Goal: Information Seeking & Learning: Learn about a topic

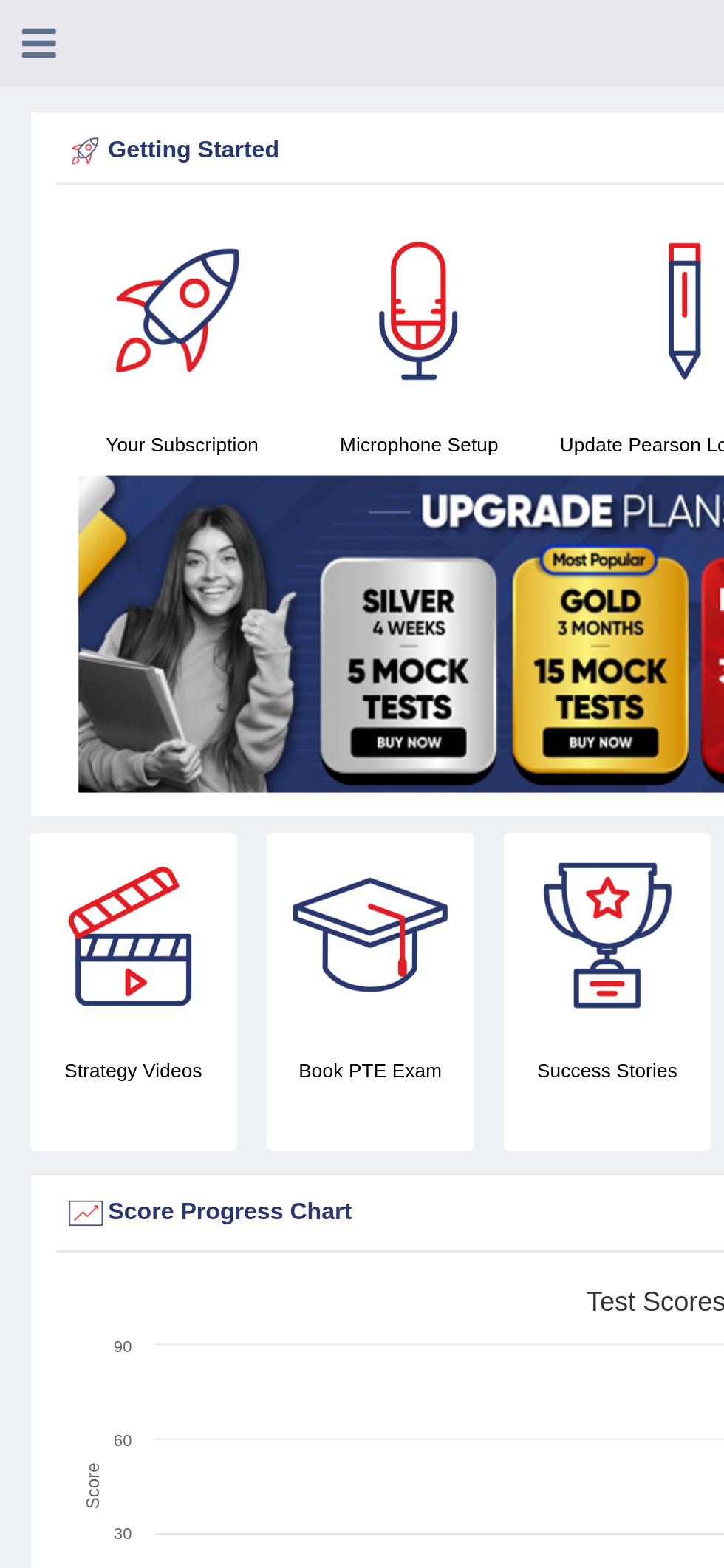
click at [93, 67] on div "Getting Started" at bounding box center [362, 76] width 661 height 22
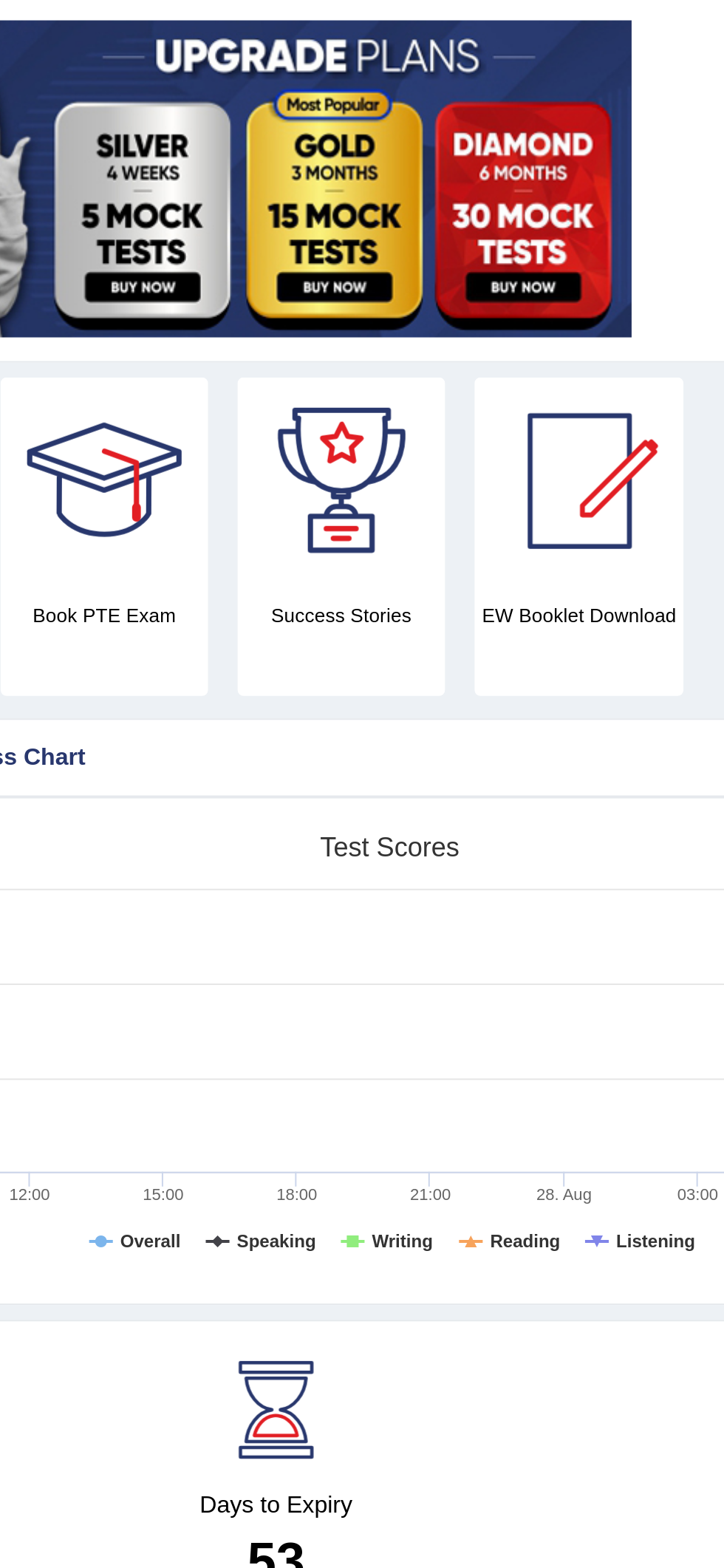
click at [271, 900] on div at bounding box center [270, 930] width 66 height 66
click at [428, 483] on div at bounding box center [421, 466] width 103 height 103
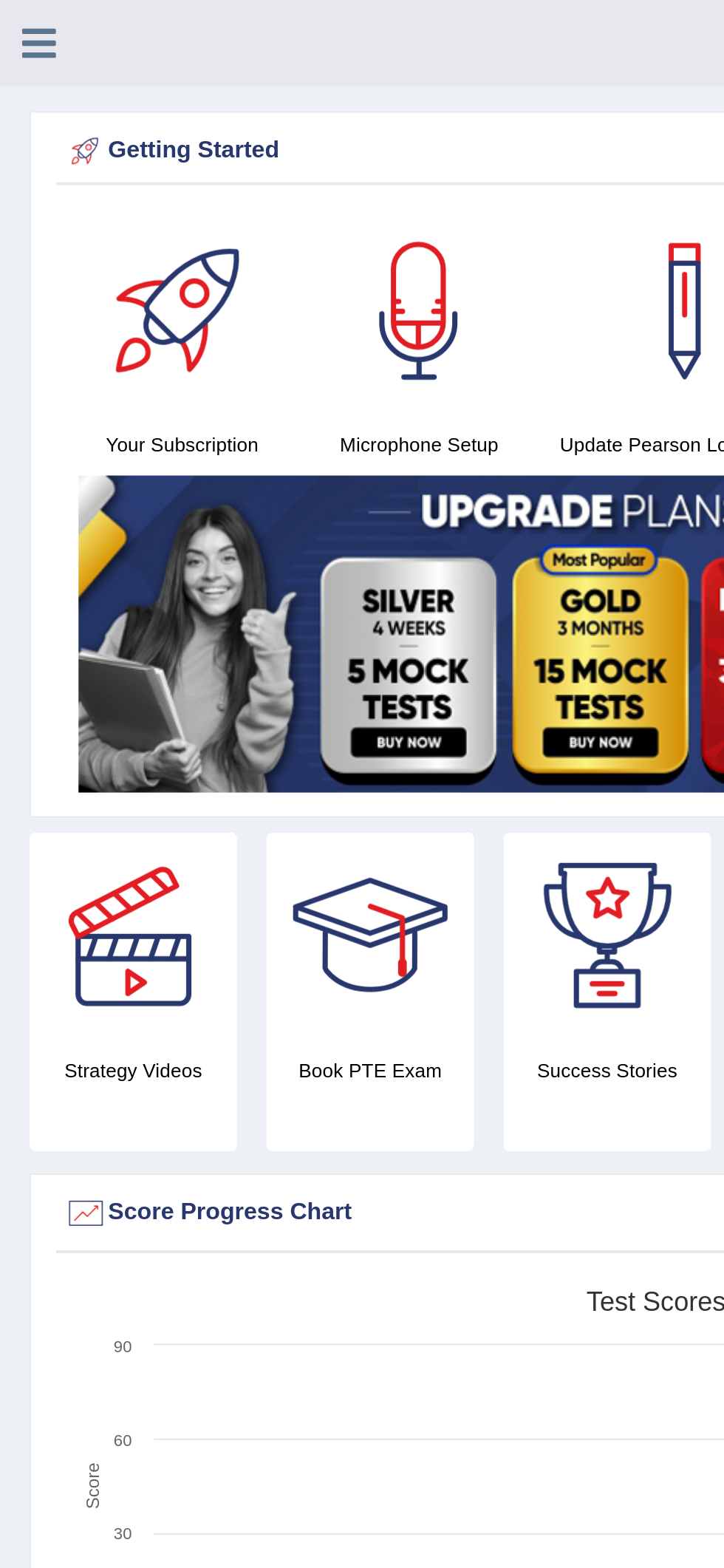
click at [36, 38] on div "Baba Yussif Ocquaye Toggle navigation Username: Babsterro Access Type: Online S…" at bounding box center [362, 21] width 724 height 43
click at [28, 21] on icon at bounding box center [20, 21] width 17 height 19
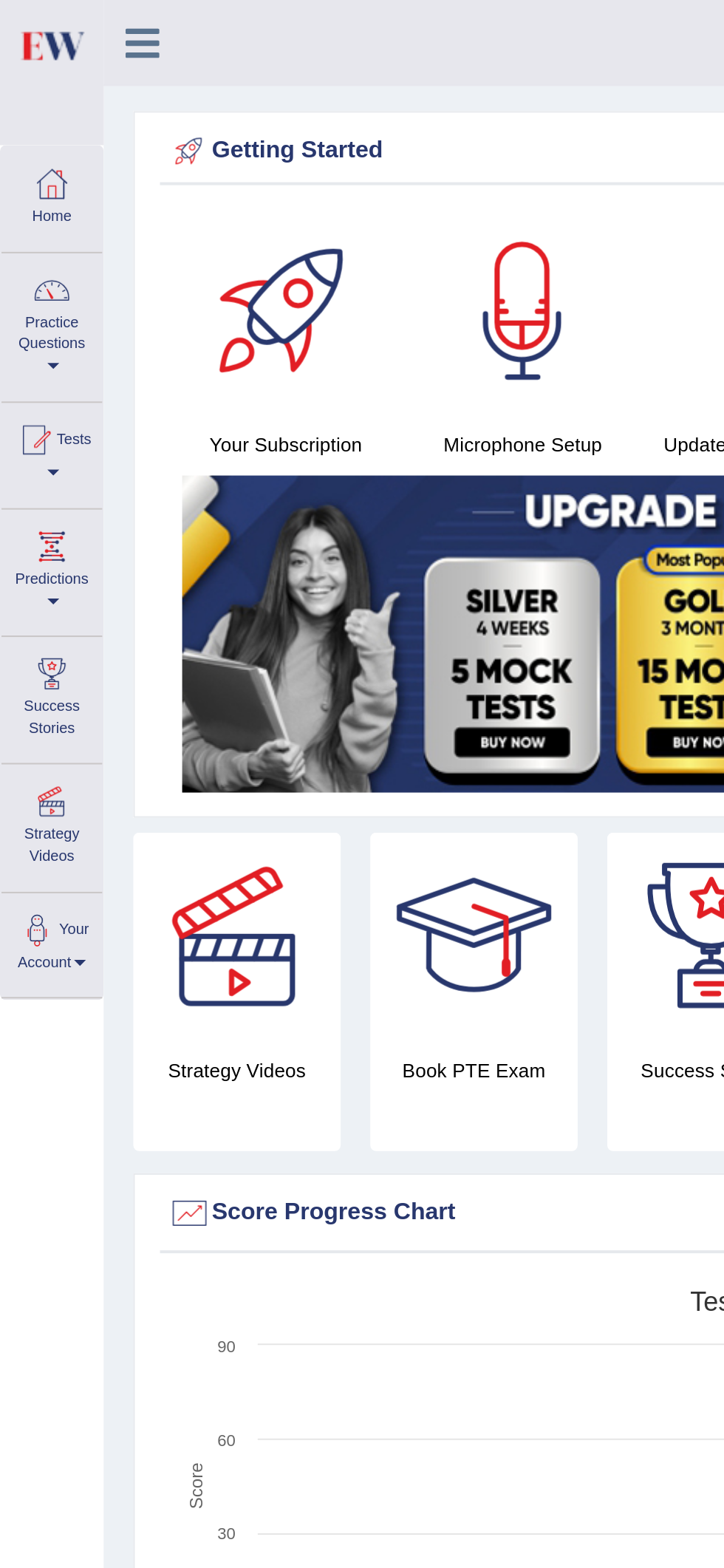
click at [30, 150] on div at bounding box center [26, 145] width 22 height 22
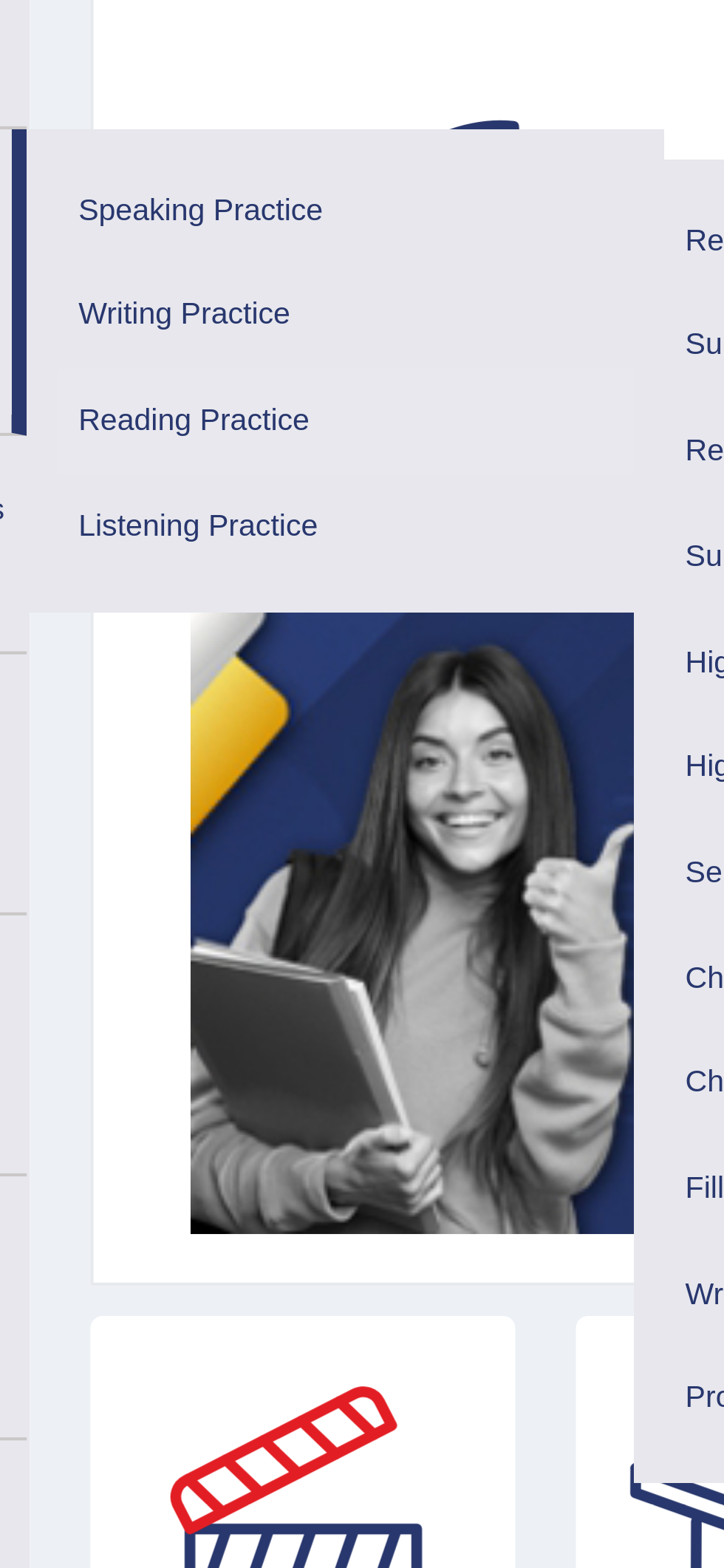
click at [94, 196] on link "Reading Practice" at bounding box center [128, 198] width 140 height 26
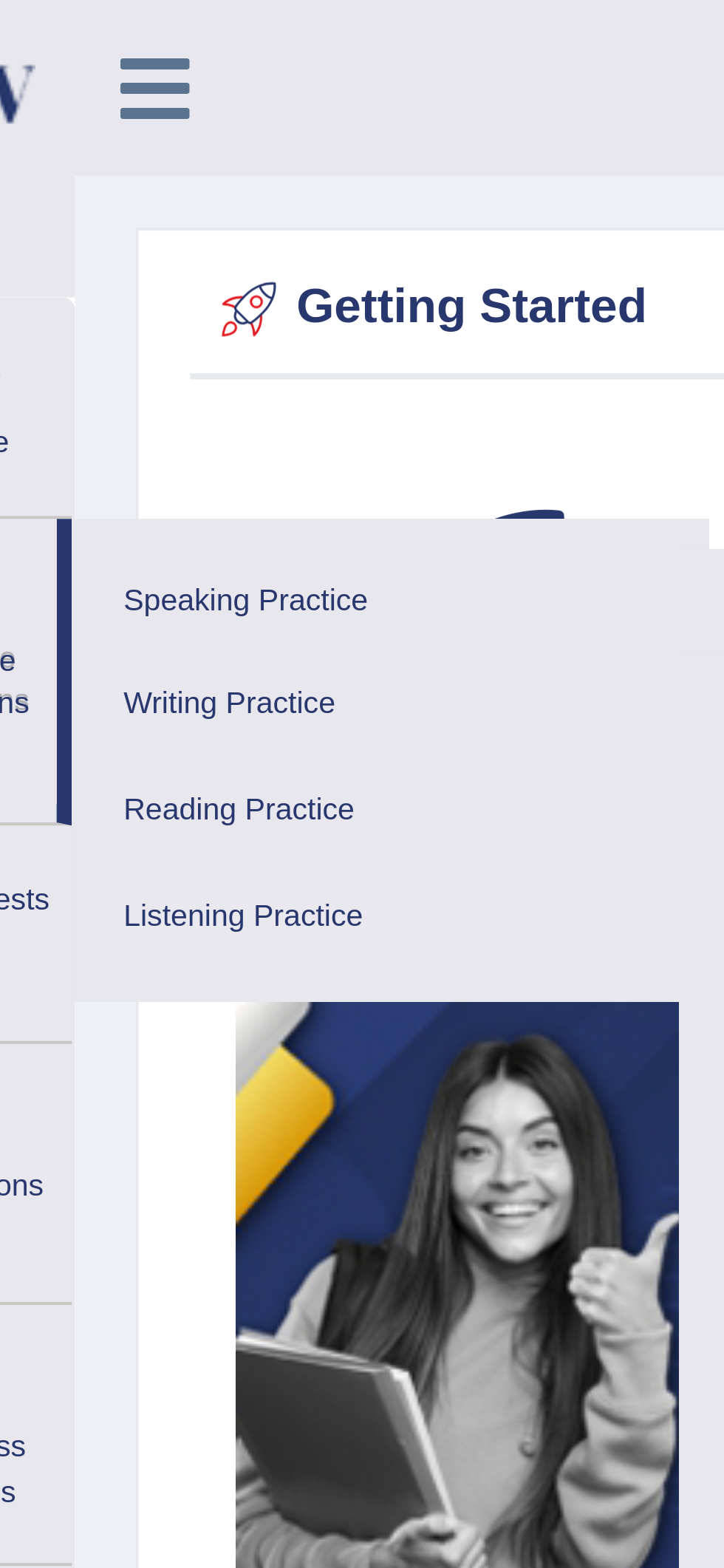
click at [102, 221] on link "Listening Practice" at bounding box center [128, 223] width 140 height 26
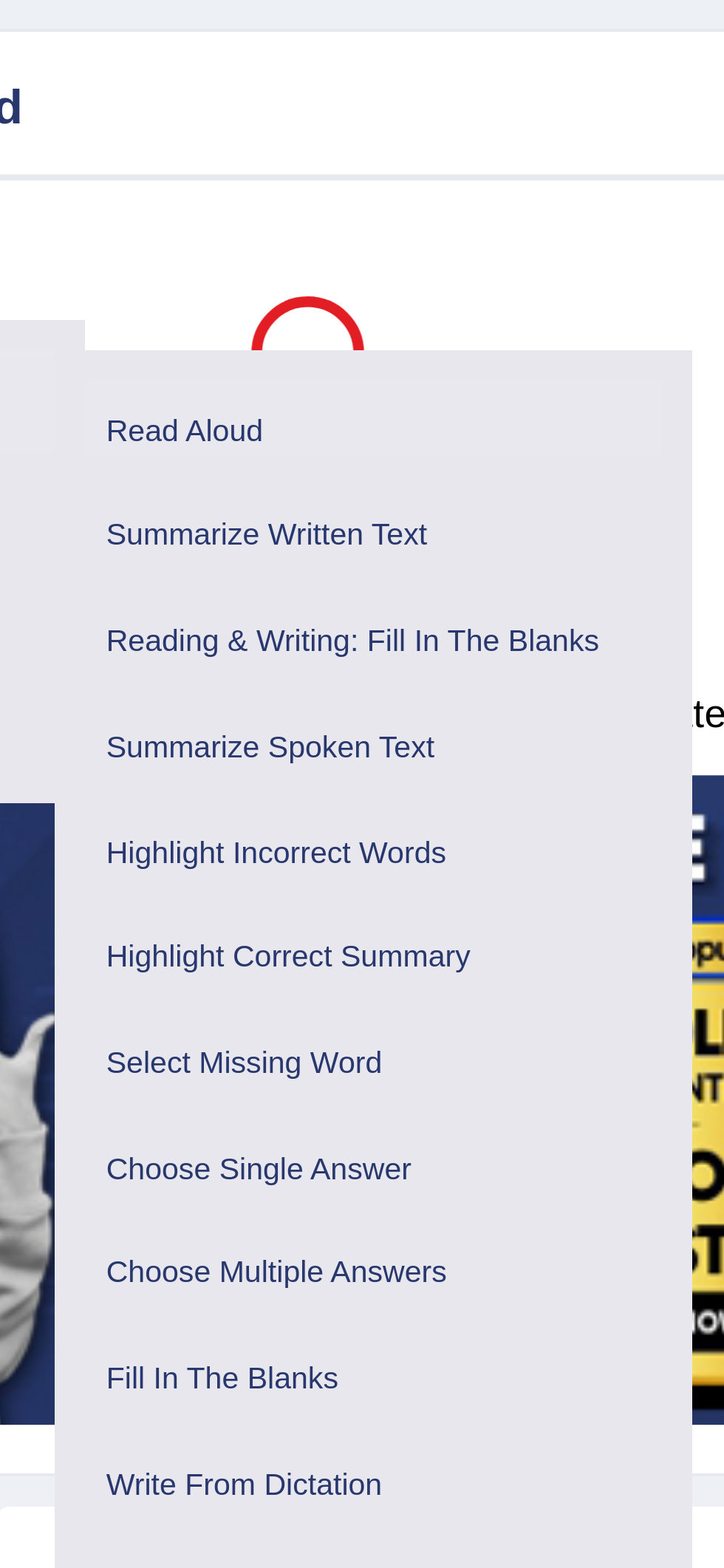
click at [239, 154] on link "Read Aloud" at bounding box center [277, 154] width 140 height 26
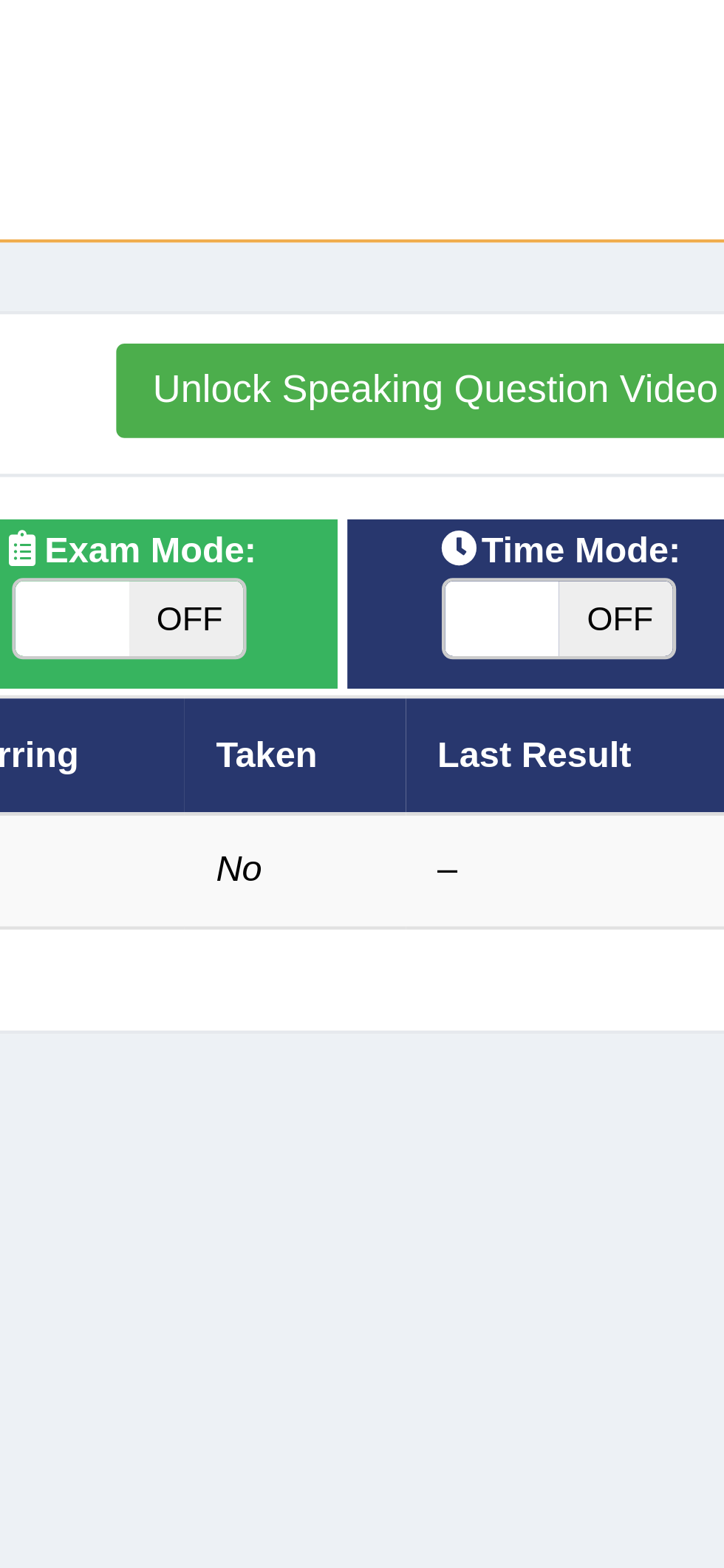
click at [597, 215] on button "Unlock Speaking Question Video" at bounding box center [627, 217] width 145 height 21
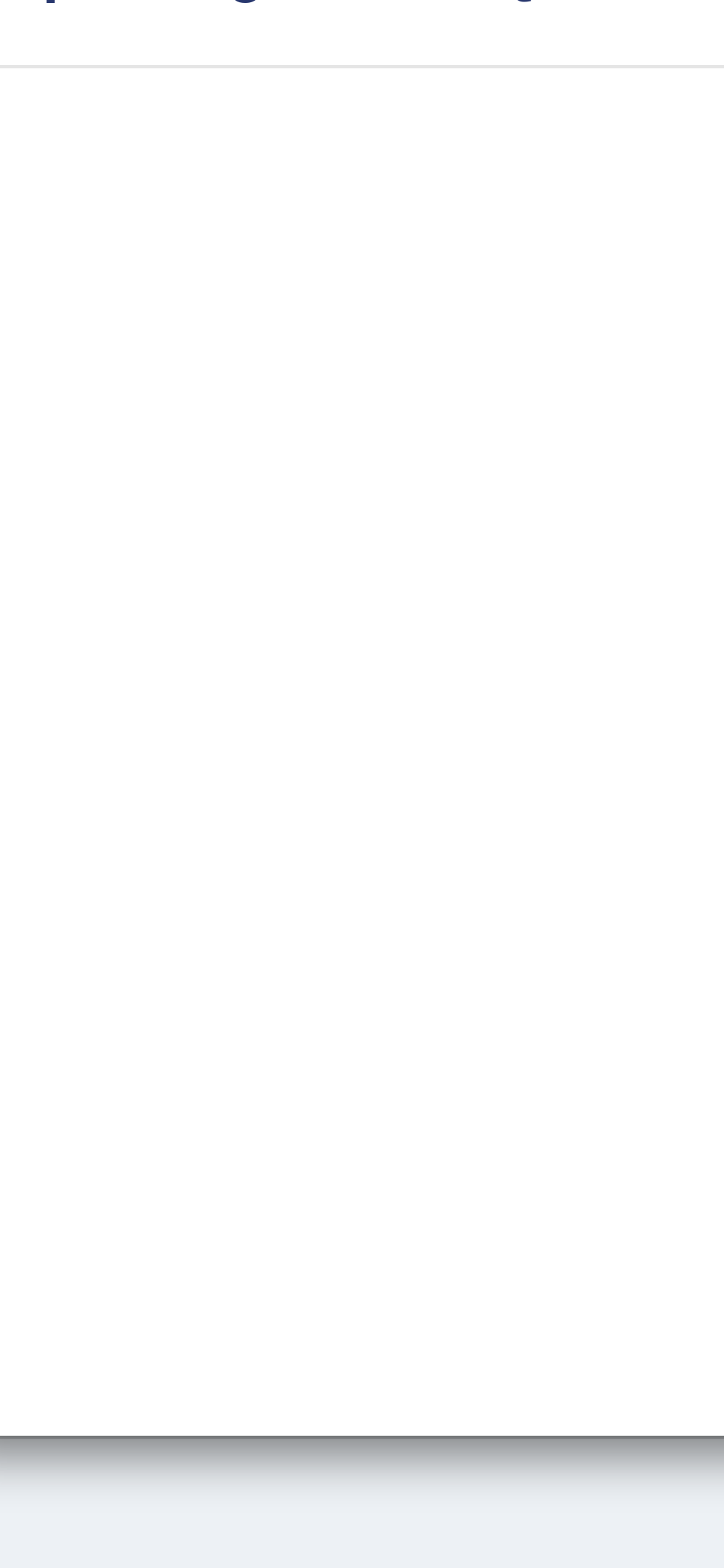
click at [194, 366] on div "OK" at bounding box center [362, 350] width 442 height 52
